Goal: Transaction & Acquisition: Purchase product/service

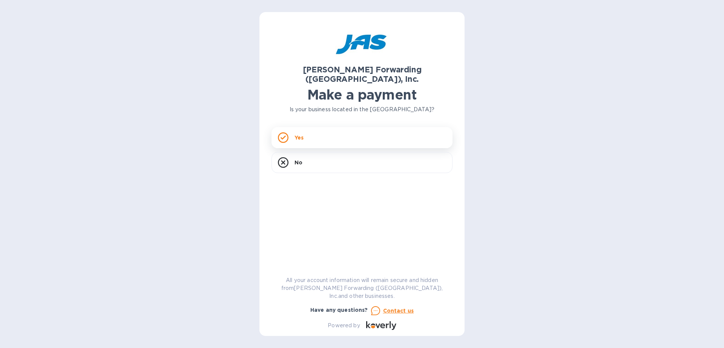
click at [328, 133] on div "Yes" at bounding box center [361, 137] width 181 height 21
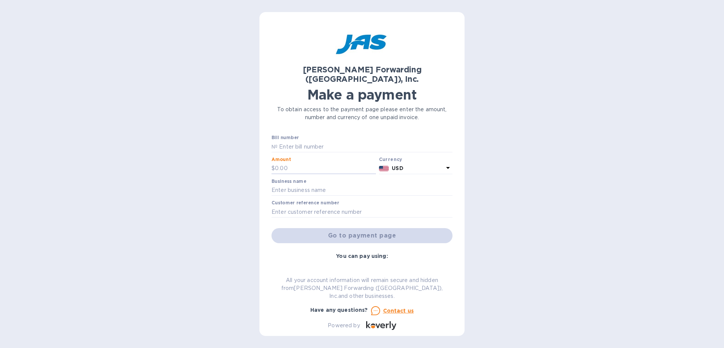
drag, startPoint x: 296, startPoint y: 161, endPoint x: 260, endPoint y: 165, distance: 36.1
click at [260, 165] on div "[PERSON_NAME] Forwarding ([GEOGRAPHIC_DATA]), Inc. Make a payment To obtain acc…" at bounding box center [361, 174] width 205 height 324
type input "4"
type input "7,425.00"
click at [321, 185] on input "text" at bounding box center [361, 190] width 181 height 11
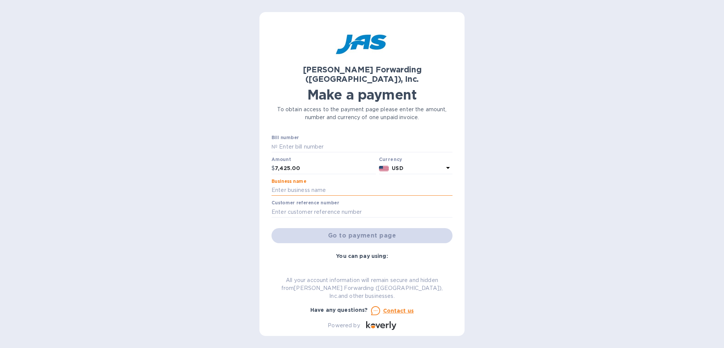
type input "Galerie"
click at [362, 227] on div "Go to payment page" at bounding box center [362, 236] width 184 height 18
click at [329, 141] on input "text" at bounding box center [364, 146] width 175 height 11
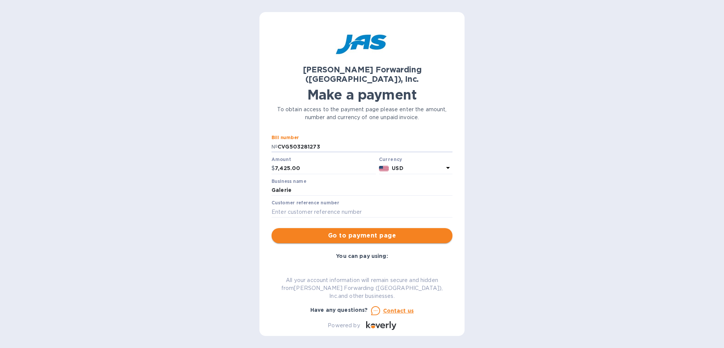
type input "CVG503281273"
click at [366, 231] on button "Go to payment page" at bounding box center [361, 235] width 181 height 15
